Goal: Task Accomplishment & Management: Complete application form

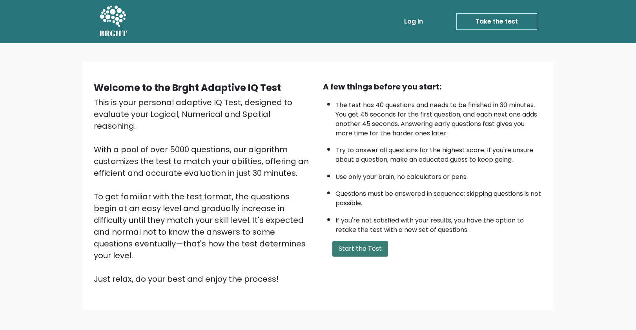
click at [358, 247] on button "Start the Test" at bounding box center [360, 249] width 56 height 16
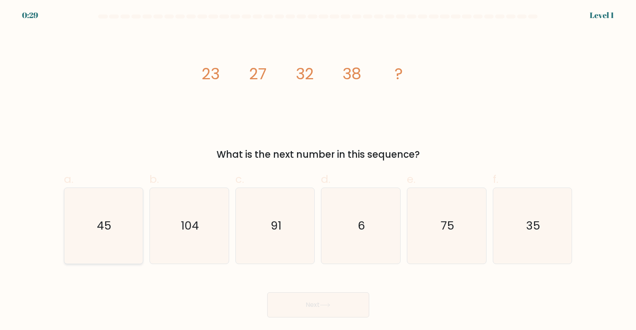
click at [115, 224] on icon "45" at bounding box center [104, 226] width 76 height 76
click at [318, 170] on input "a. 45" at bounding box center [318, 167] width 0 height 5
radio input "true"
click at [320, 299] on button "Next" at bounding box center [318, 304] width 102 height 25
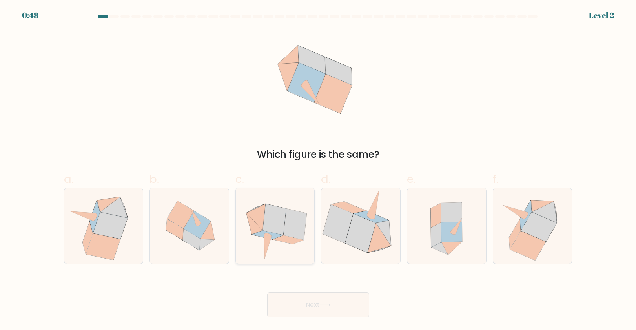
click at [289, 220] on icon at bounding box center [294, 224] width 23 height 31
click at [318, 170] on input "c." at bounding box center [318, 167] width 0 height 5
radio input "true"
click at [343, 305] on button "Next" at bounding box center [318, 304] width 102 height 25
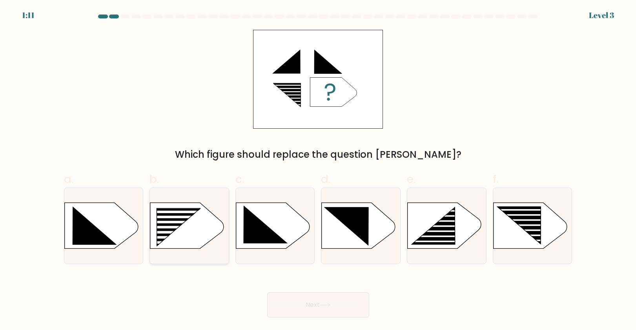
click at [174, 227] on rect at bounding box center [172, 227] width 63 height 3
click at [318, 170] on input "b." at bounding box center [318, 167] width 0 height 5
radio input "true"
click at [301, 309] on button "Next" at bounding box center [318, 304] width 102 height 25
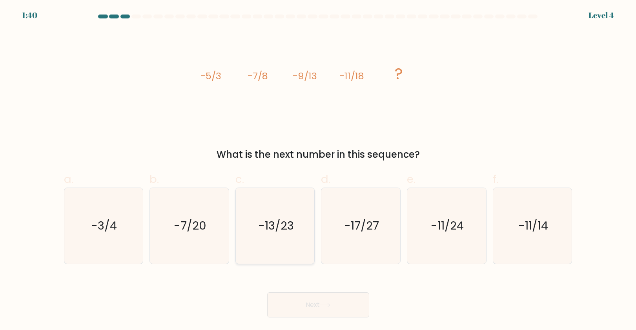
click at [299, 212] on icon "-13/23" at bounding box center [275, 226] width 76 height 76
click at [318, 170] on input "c. -13/23" at bounding box center [318, 167] width 0 height 5
radio input "true"
click at [344, 303] on button "Next" at bounding box center [318, 304] width 102 height 25
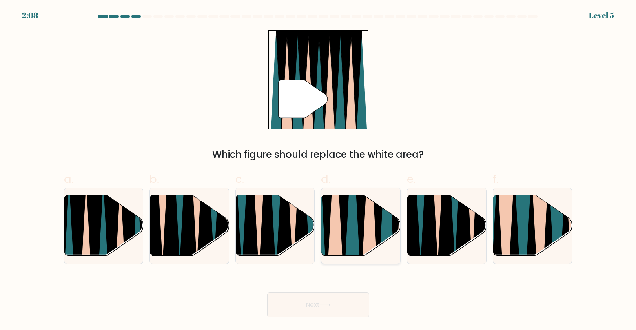
click at [348, 227] on icon at bounding box center [352, 193] width 17 height 157
click at [319, 170] on input "d." at bounding box center [318, 167] width 0 height 5
radio input "true"
click at [331, 308] on button "Next" at bounding box center [318, 304] width 102 height 25
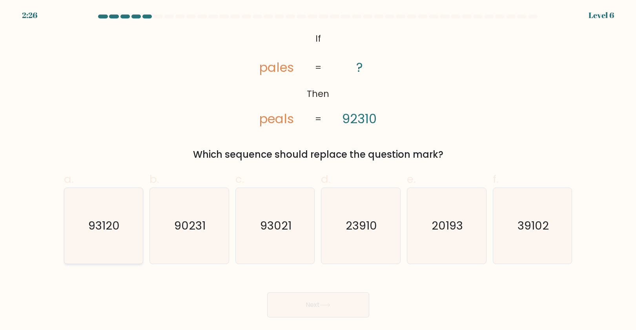
click at [86, 239] on icon "93120" at bounding box center [104, 226] width 76 height 76
click at [318, 170] on input "a. 93120" at bounding box center [318, 167] width 0 height 5
radio input "true"
click at [307, 310] on button "Next" at bounding box center [318, 304] width 102 height 25
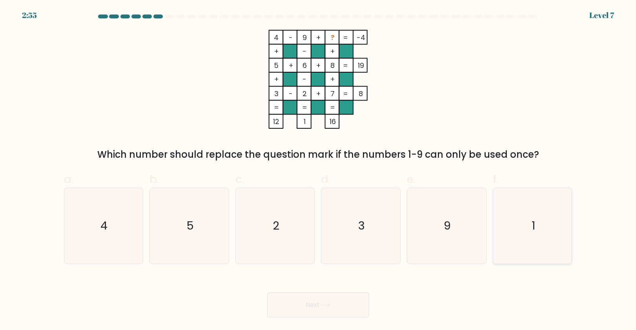
click at [546, 203] on icon "1" at bounding box center [533, 226] width 76 height 76
click at [319, 170] on input "f. 1" at bounding box center [318, 167] width 0 height 5
radio input "true"
click at [344, 315] on button "Next" at bounding box center [318, 304] width 102 height 25
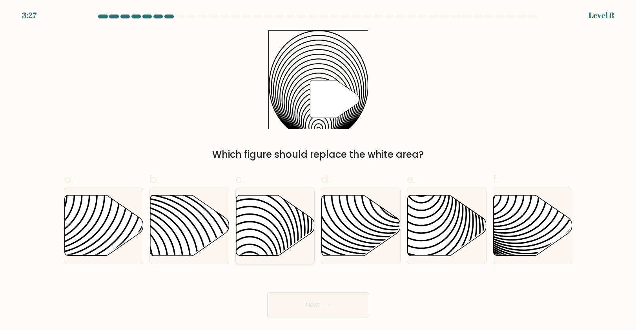
click at [270, 222] on icon at bounding box center [249, 194] width 159 height 159
click at [318, 170] on input "c." at bounding box center [318, 167] width 0 height 5
radio input "true"
click at [328, 308] on button "Next" at bounding box center [318, 304] width 102 height 25
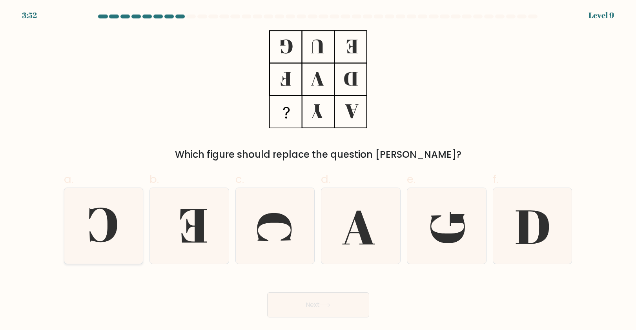
click at [89, 246] on icon at bounding box center [104, 226] width 76 height 76
click at [318, 170] on input "a." at bounding box center [318, 167] width 0 height 5
radio input "true"
click at [295, 302] on button "Next" at bounding box center [318, 304] width 102 height 25
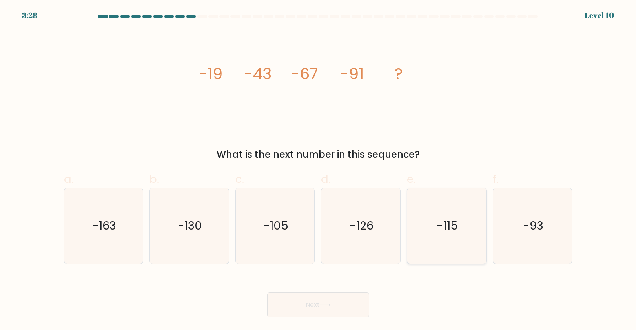
click at [467, 200] on icon "-115" at bounding box center [447, 226] width 76 height 76
click at [319, 170] on input "e. -115" at bounding box center [318, 167] width 0 height 5
radio input "true"
click at [315, 308] on button "Next" at bounding box center [318, 304] width 102 height 25
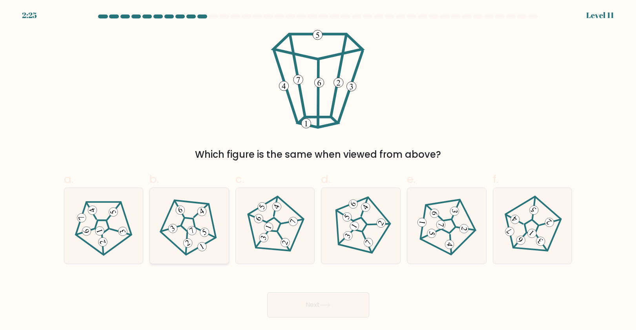
click at [213, 239] on 174 at bounding box center [188, 223] width 75 height 74
click at [318, 170] on input "b." at bounding box center [318, 167] width 0 height 5
radio input "true"
click at [312, 297] on button "Next" at bounding box center [318, 304] width 102 height 25
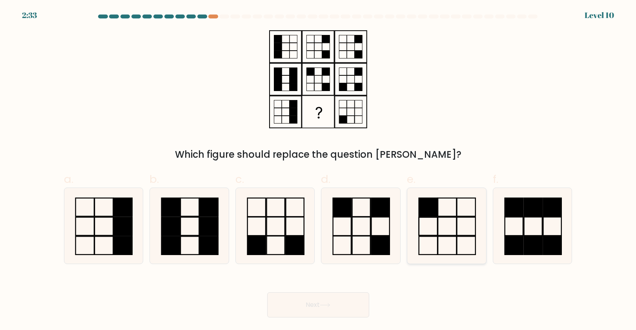
click at [441, 210] on icon at bounding box center [447, 226] width 76 height 76
click at [319, 170] on input "e." at bounding box center [318, 167] width 0 height 5
radio input "true"
click at [362, 308] on button "Next" at bounding box center [318, 304] width 102 height 25
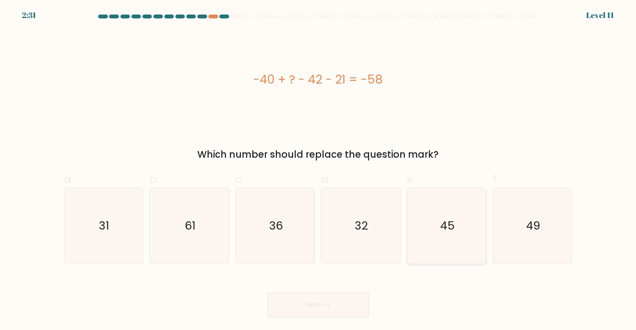
click at [457, 235] on icon "45" at bounding box center [447, 226] width 76 height 76
click at [319, 170] on input "e. 45" at bounding box center [318, 167] width 0 height 5
radio input "true"
click at [353, 300] on button "Next" at bounding box center [318, 304] width 102 height 25
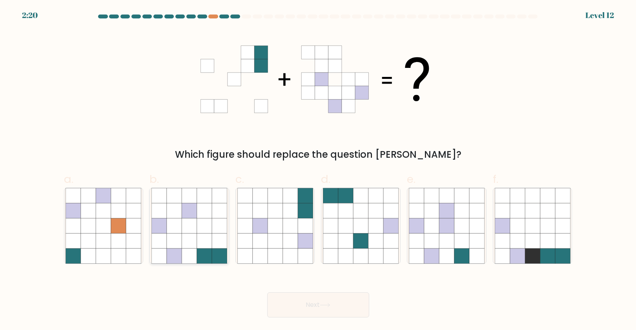
click at [206, 233] on icon at bounding box center [204, 240] width 15 height 15
click at [318, 170] on input "b." at bounding box center [318, 167] width 0 height 5
radio input "true"
click at [318, 302] on button "Next" at bounding box center [318, 304] width 102 height 25
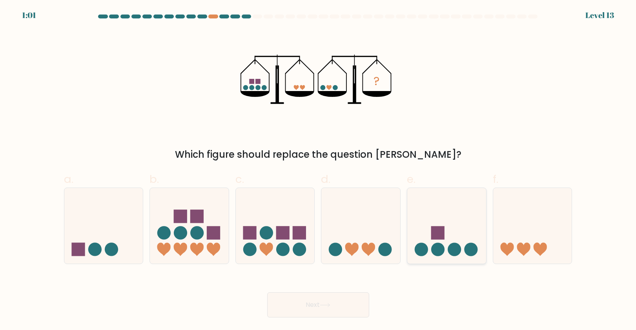
click at [462, 215] on icon at bounding box center [446, 225] width 79 height 65
click at [319, 170] on input "e." at bounding box center [318, 167] width 0 height 5
radio input "true"
click at [324, 308] on button "Next" at bounding box center [318, 304] width 102 height 25
